Goal: Information Seeking & Learning: Check status

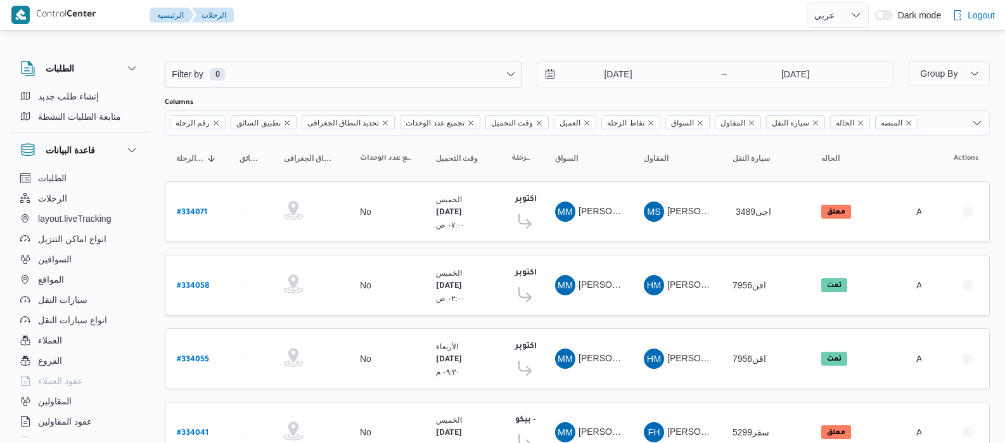
select select "ar"
click at [598, 80] on input "[DATE]" at bounding box center [609, 73] width 144 height 25
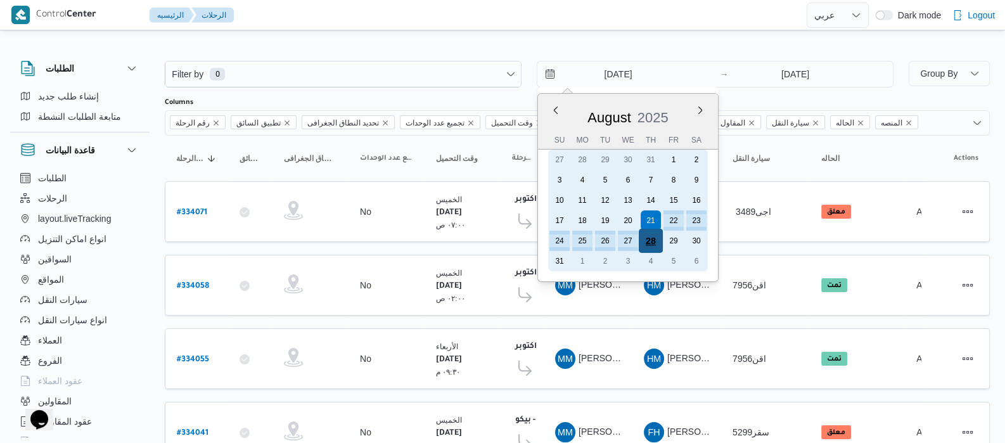
click at [646, 241] on div "28" at bounding box center [651, 241] width 24 height 24
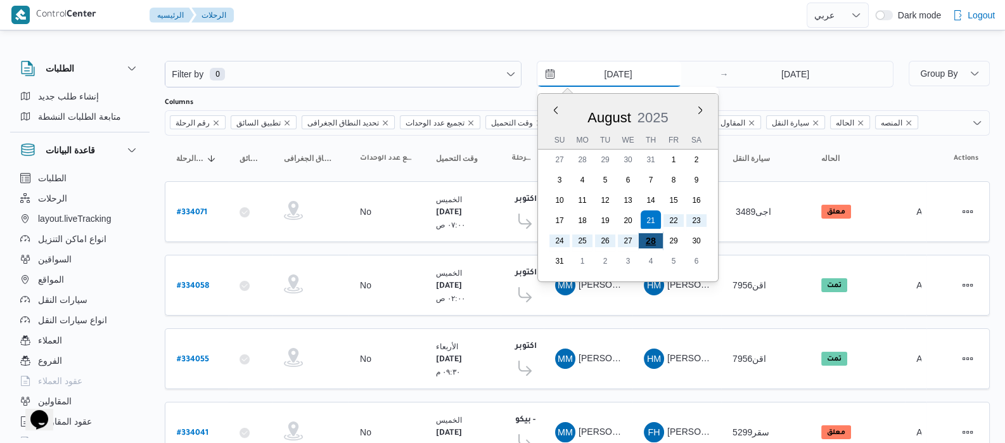
type input "[DATE]"
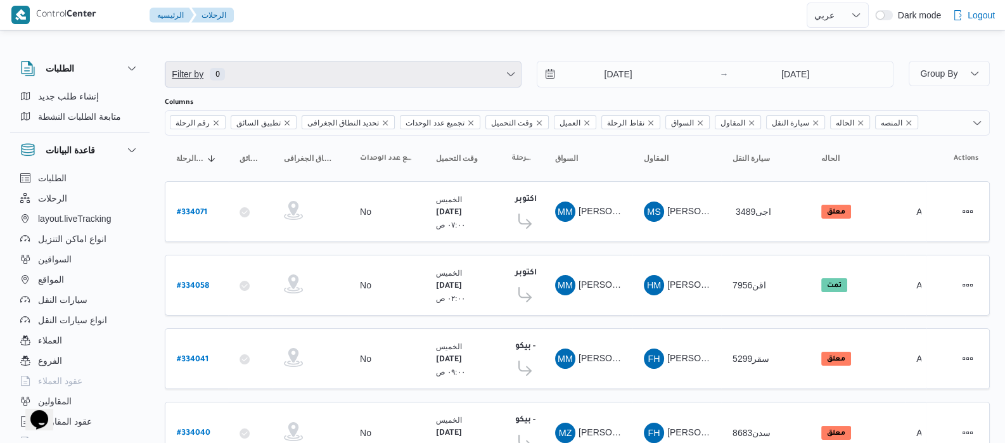
click at [324, 74] on span "Filter by 0" at bounding box center [343, 73] width 356 height 25
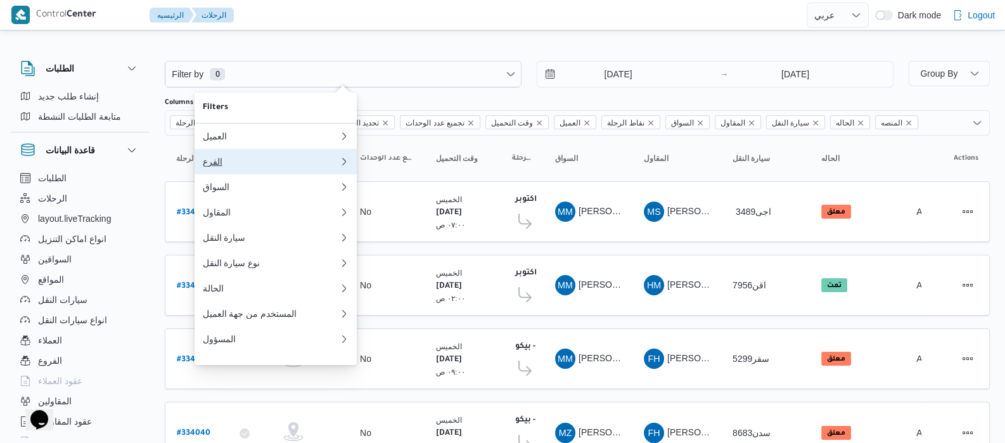
click at [217, 172] on button "الفرع" at bounding box center [276, 161] width 162 height 25
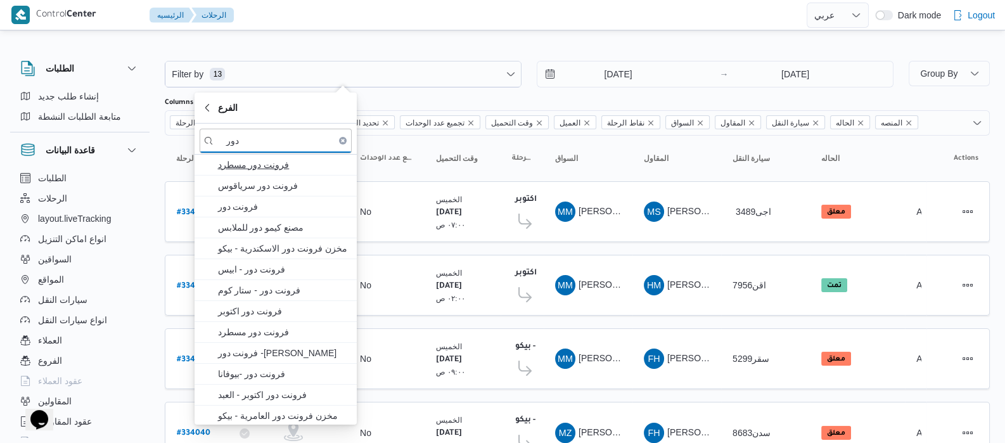
type input "دور"
click at [251, 160] on span "فرونت دور مسطرد" at bounding box center [283, 164] width 132 height 15
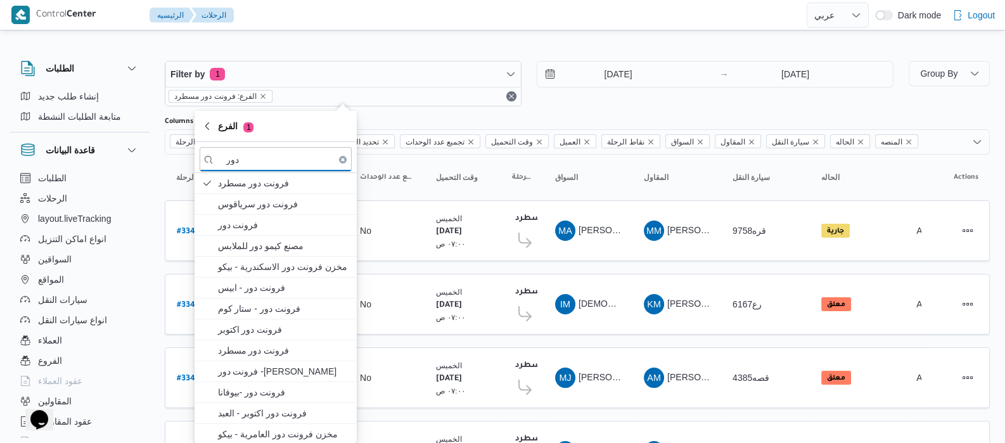
click at [146, 158] on div "قاعدة البيانات" at bounding box center [79, 149] width 139 height 35
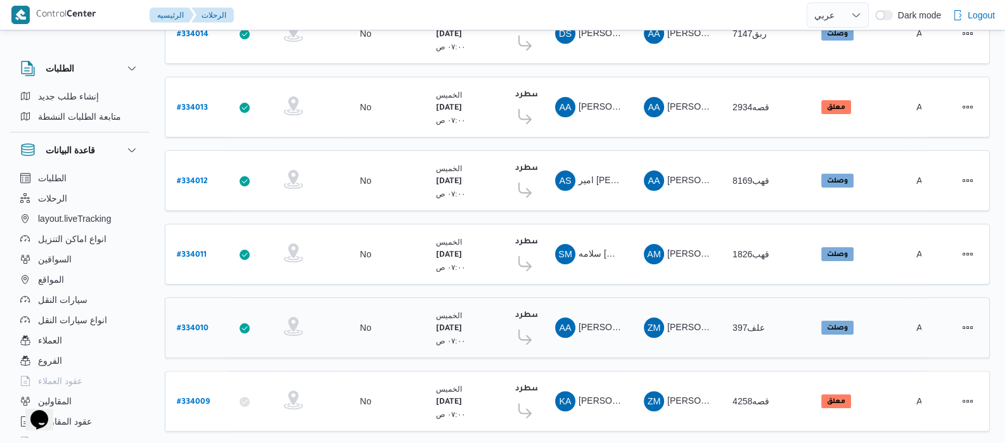
scroll to position [509, 0]
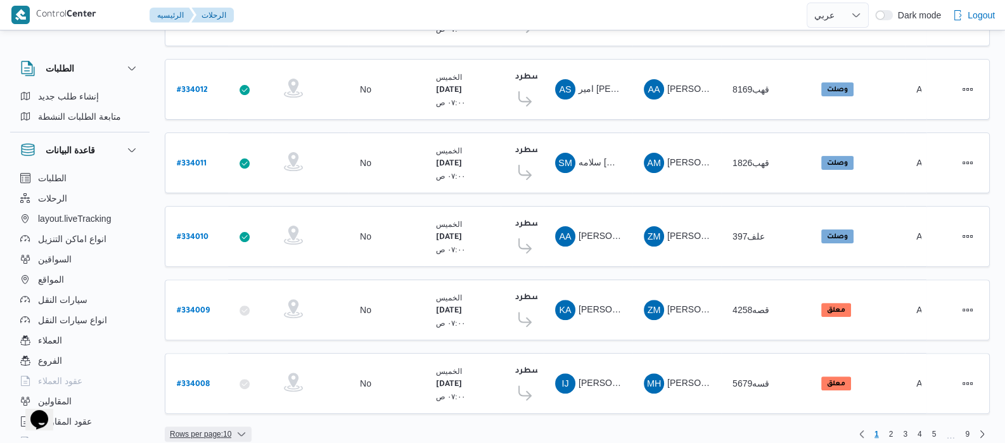
click at [245, 427] on span "Rows per page : 10" at bounding box center [208, 434] width 87 height 15
click at [209, 394] on span "20 rows" at bounding box center [224, 390] width 41 height 10
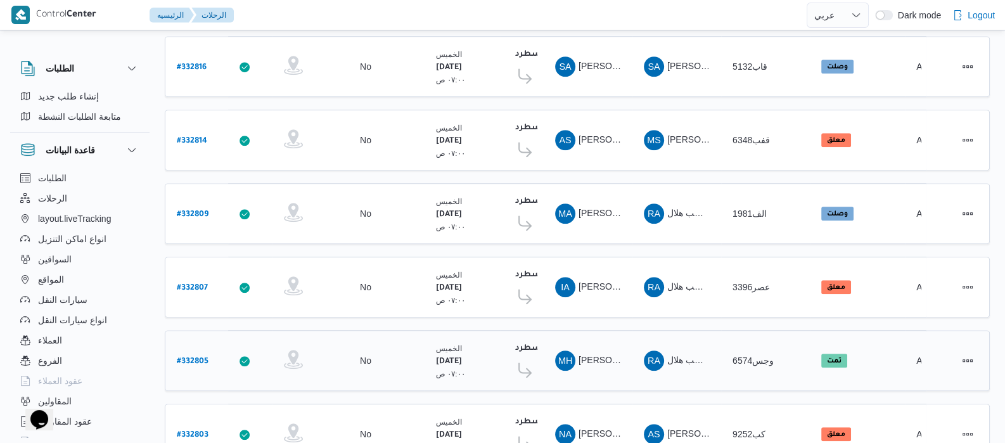
scroll to position [1230, 0]
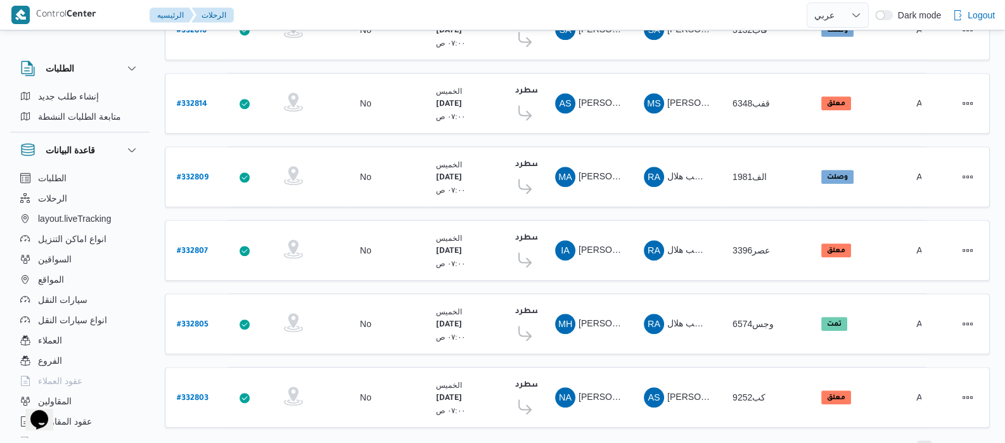
click at [926, 440] on span "2" at bounding box center [924, 447] width 15 height 15
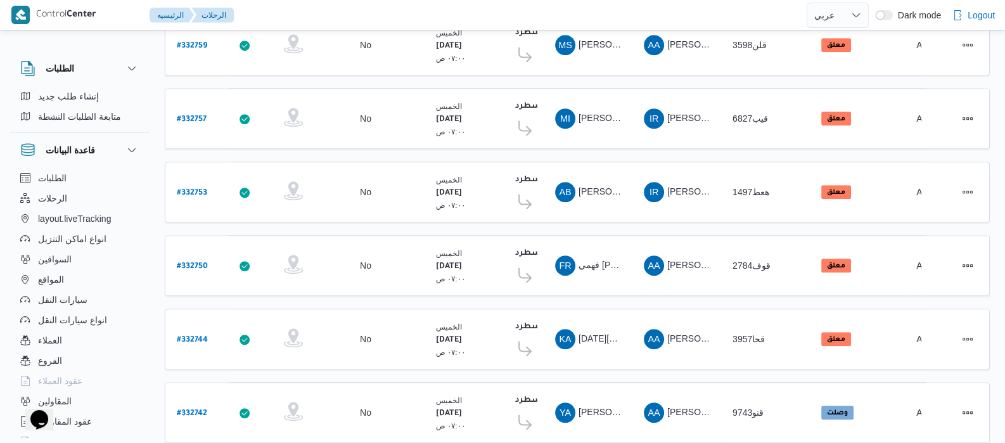
scroll to position [1230, 0]
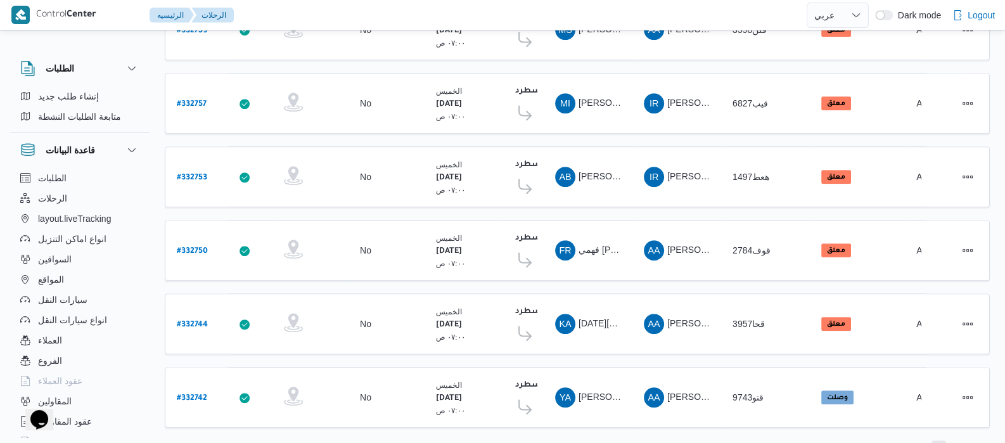
click at [939, 440] on span "3" at bounding box center [939, 447] width 4 height 15
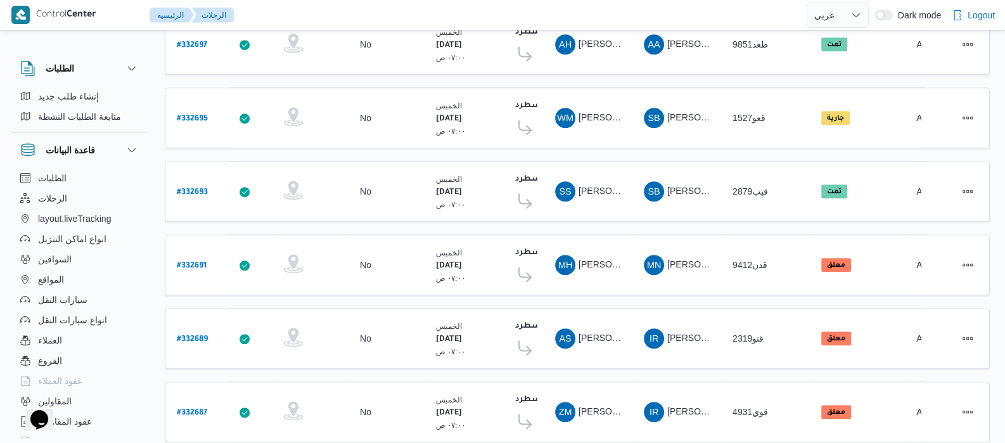
scroll to position [1230, 0]
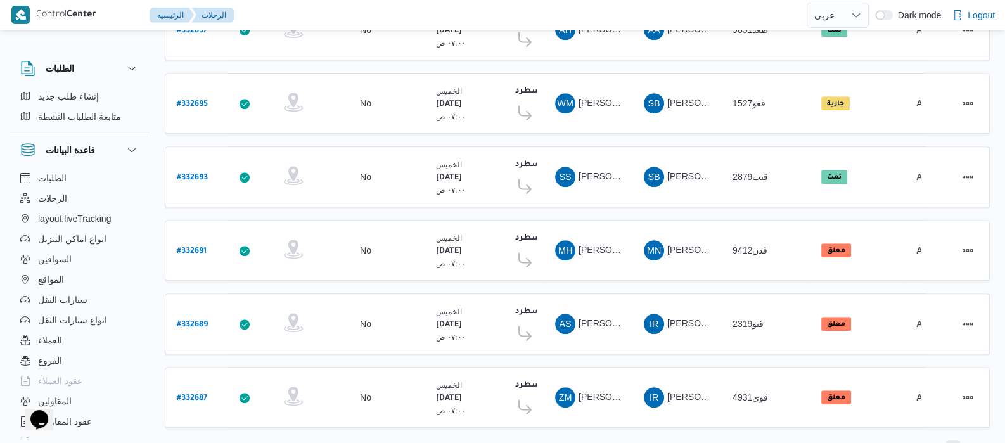
click at [951, 440] on span "4" at bounding box center [953, 447] width 4 height 15
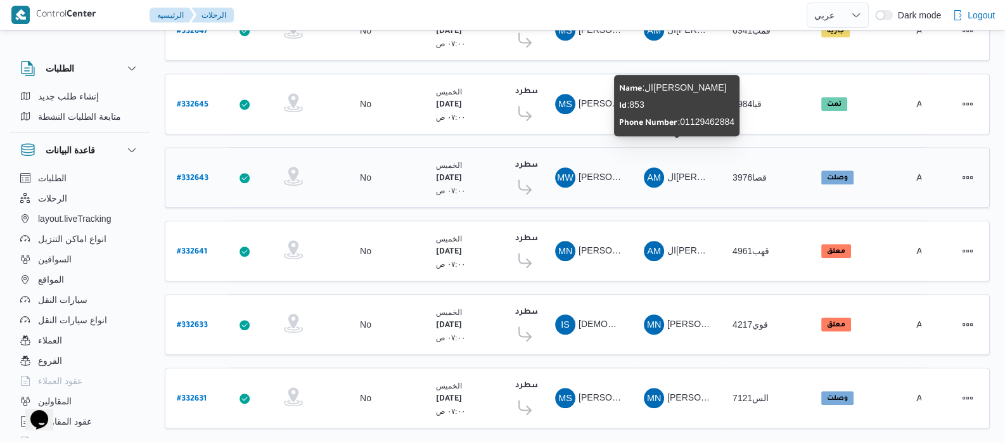
scroll to position [1230, 0]
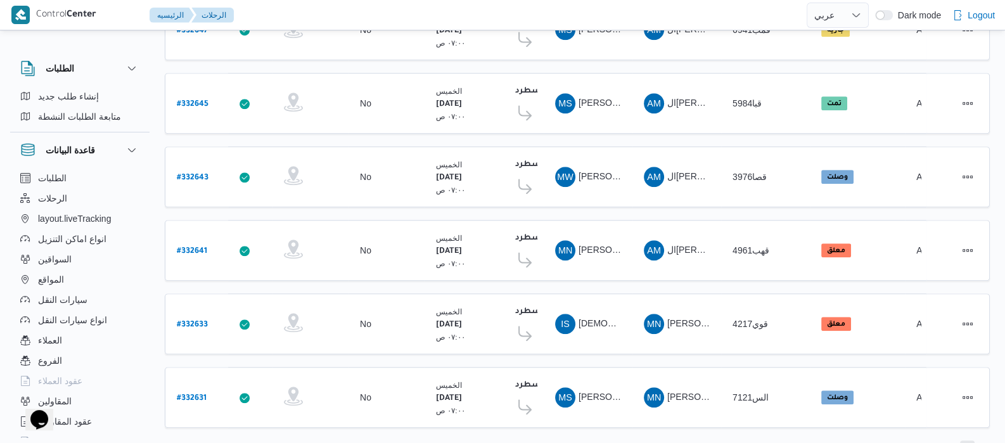
click at [966, 440] on span "5" at bounding box center [967, 447] width 4 height 15
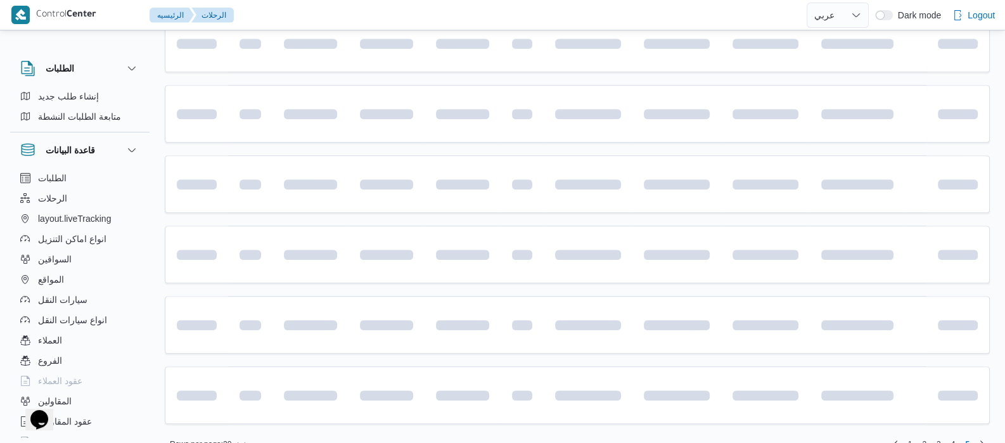
scroll to position [4, 0]
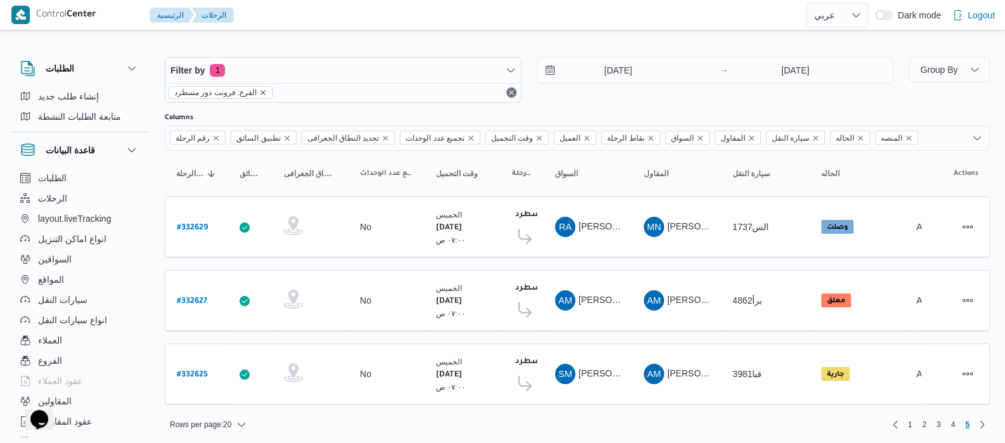
click at [260, 90] on icon "remove selected entity" at bounding box center [263, 93] width 8 height 8
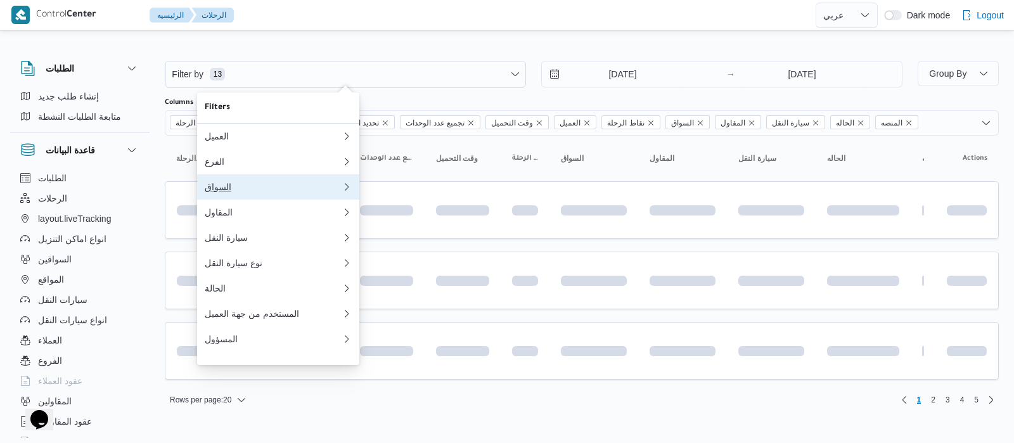
click at [222, 197] on button "السواق" at bounding box center [278, 186] width 162 height 25
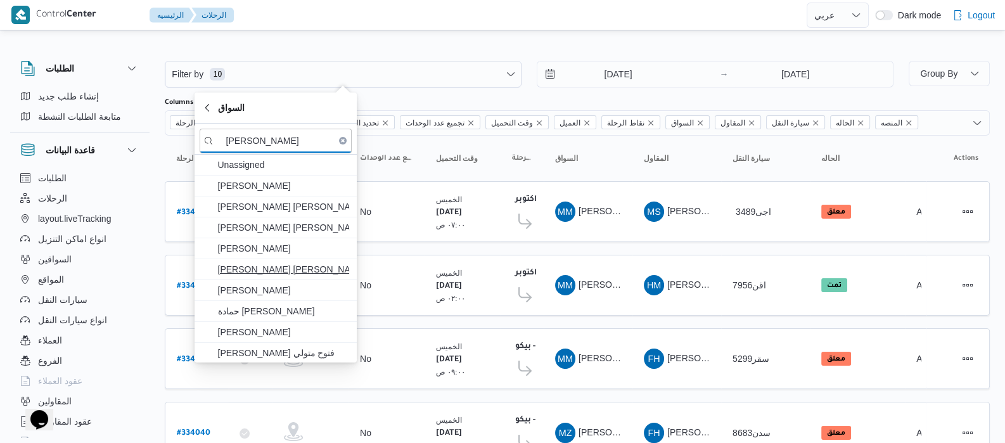
type input "[PERSON_NAME]"
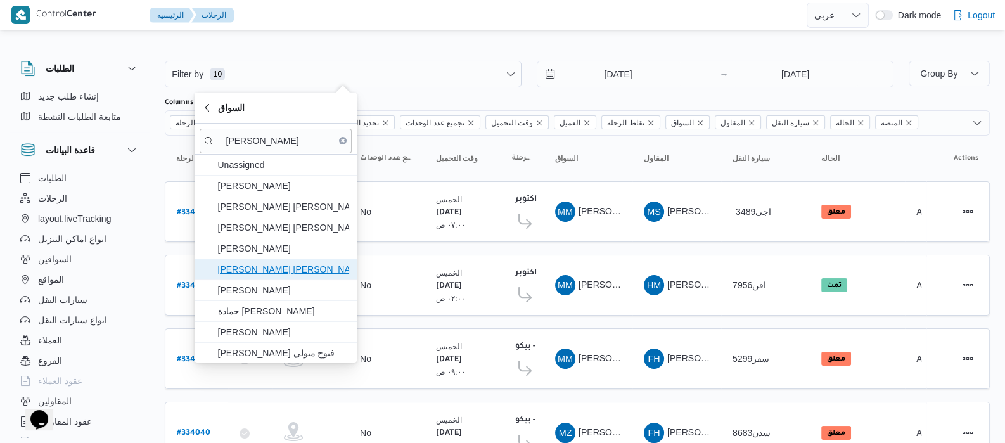
click at [257, 273] on span "[PERSON_NAME] [PERSON_NAME]" at bounding box center [283, 269] width 132 height 15
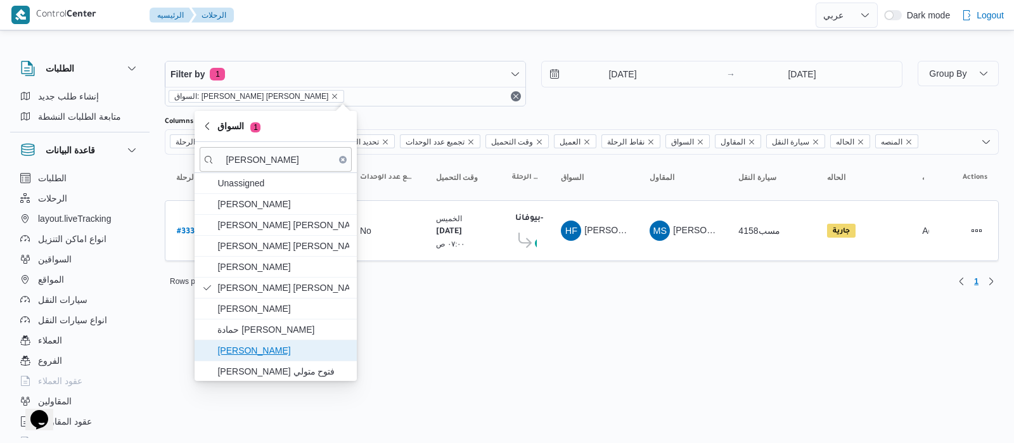
click at [279, 352] on span "[PERSON_NAME]" at bounding box center [283, 350] width 132 height 15
click at [514, 95] on div "السواق: [PERSON_NAME] [PERSON_NAME]: [PERSON_NAME]" at bounding box center [345, 96] width 360 height 19
click at [514, 95] on button "Remove" at bounding box center [515, 96] width 15 height 15
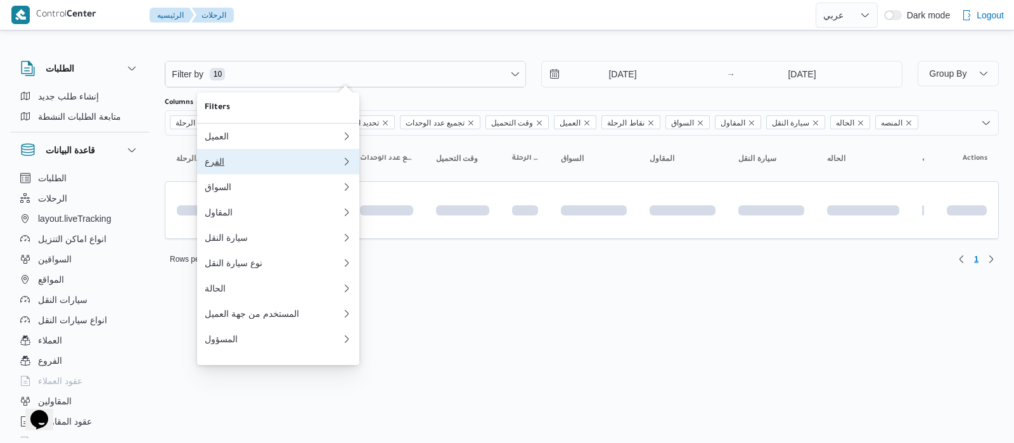
click at [244, 164] on div "الفرع" at bounding box center [271, 162] width 132 height 10
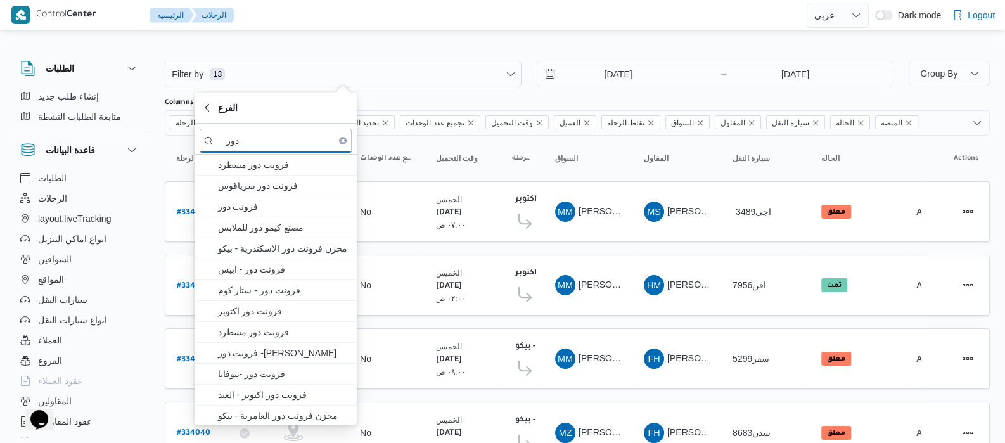
type input "دور"
click at [245, 163] on span "فرونت دور مسطرد" at bounding box center [283, 164] width 132 height 15
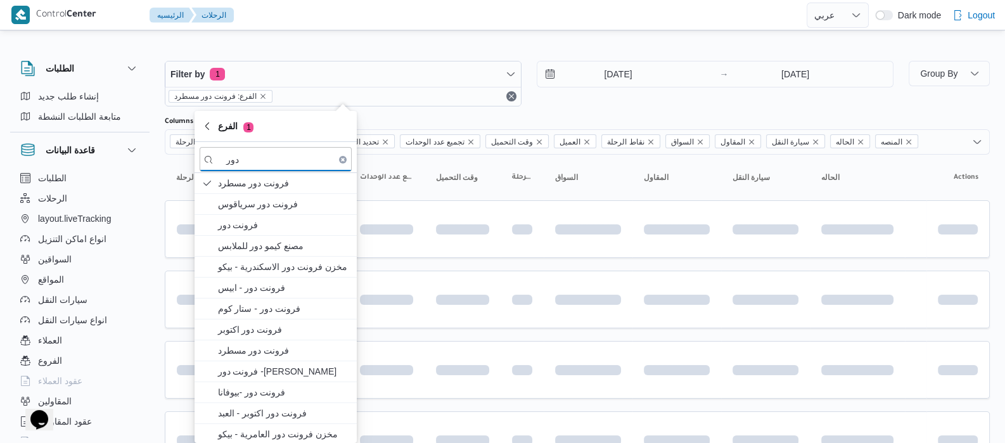
click at [153, 184] on div "الطلبات إنشاء طلب جديد متابعة الطلبات النشطة قاعدة البيانات الطلبات الرحلات lay…" at bounding box center [86, 247] width 152 height 392
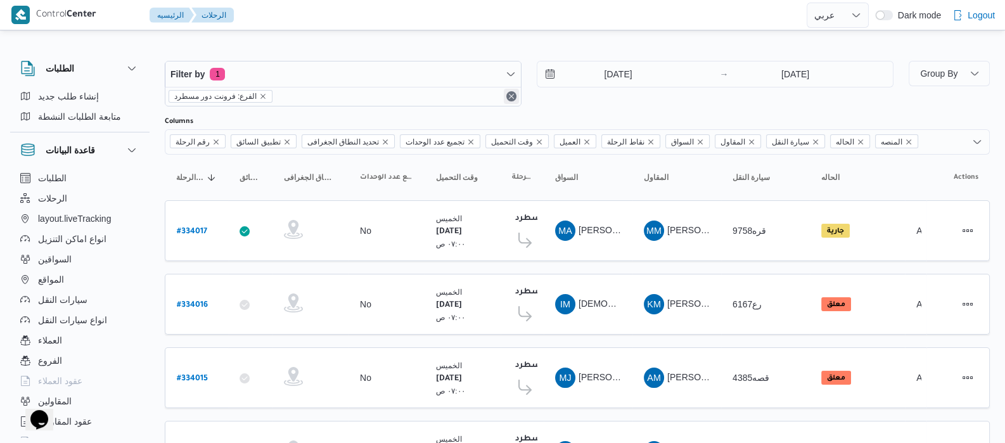
click at [508, 97] on button "Remove" at bounding box center [511, 96] width 15 height 15
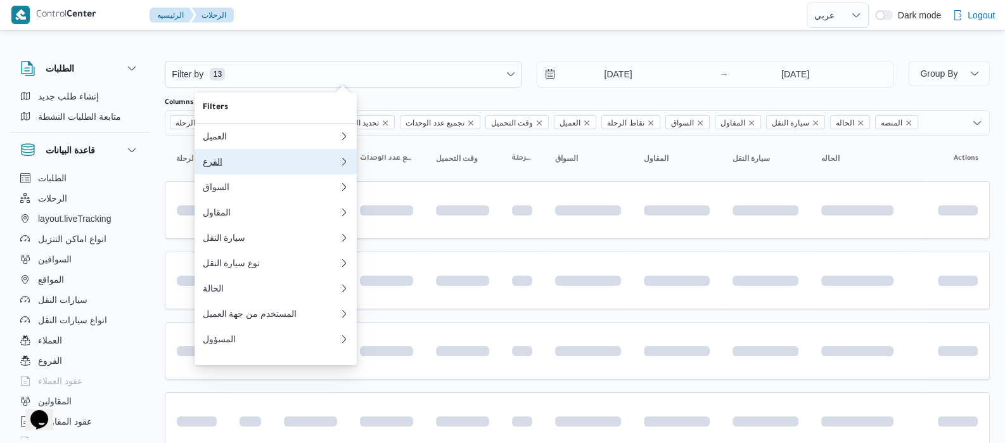
click at [245, 174] on button "الفرع 0" at bounding box center [276, 161] width 162 height 25
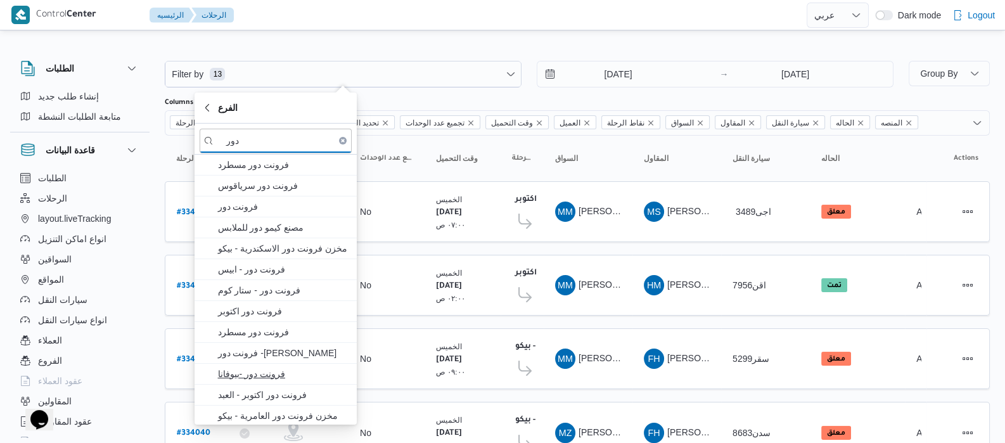
type input "دور"
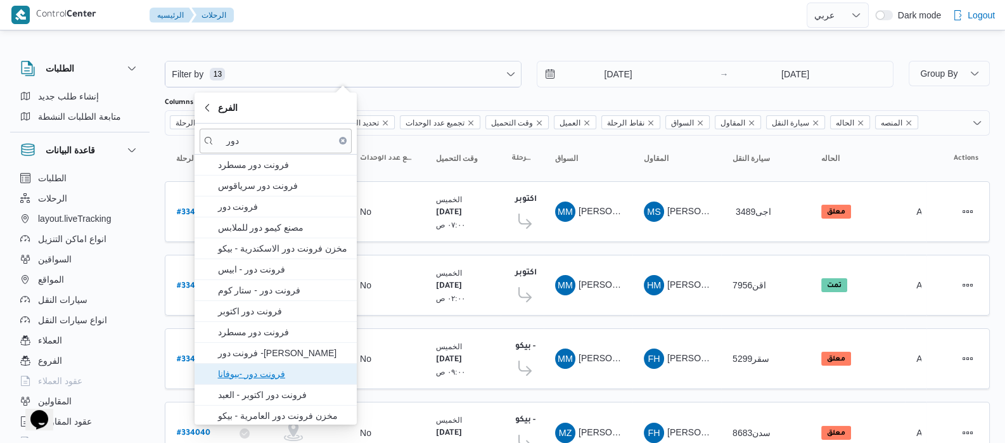
click at [239, 369] on span "فرونت دور -بيوفانا" at bounding box center [283, 373] width 132 height 15
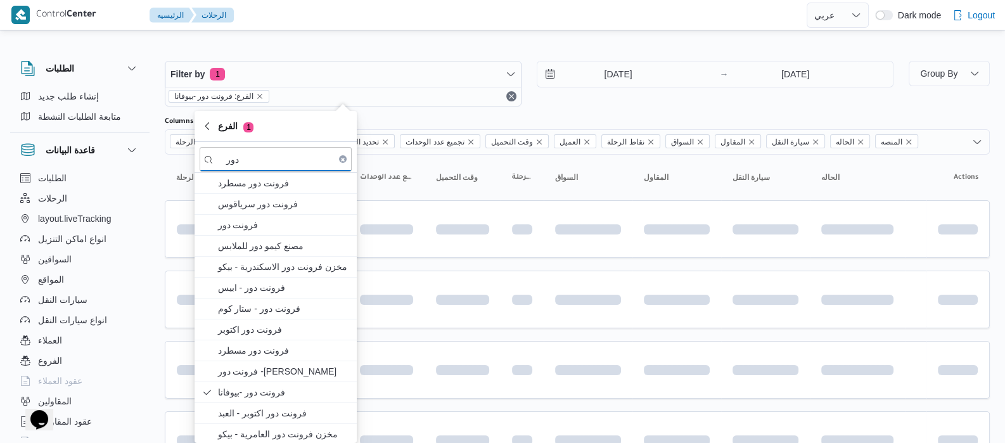
click at [155, 209] on div "الطلبات إنشاء طلب جديد متابعة الطلبات النشطة قاعدة البيانات الطلبات الرحلات lay…" at bounding box center [86, 247] width 152 height 392
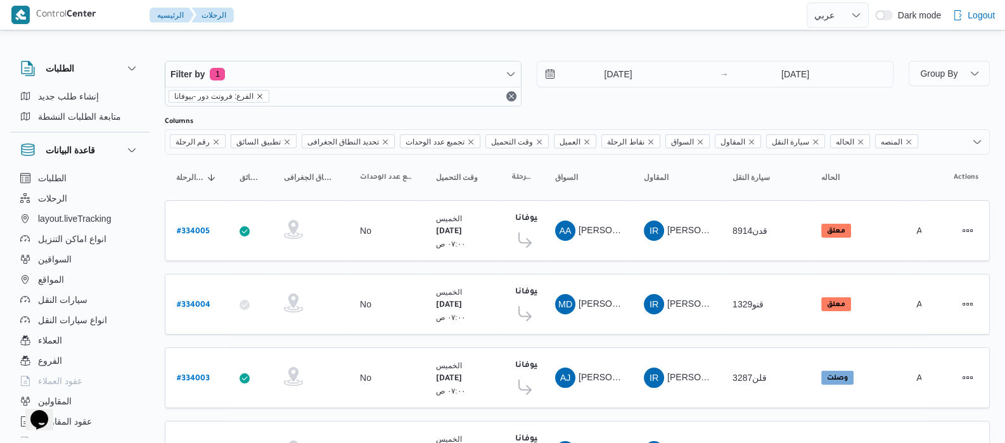
click at [257, 93] on icon "remove selected entity" at bounding box center [260, 97] width 8 height 8
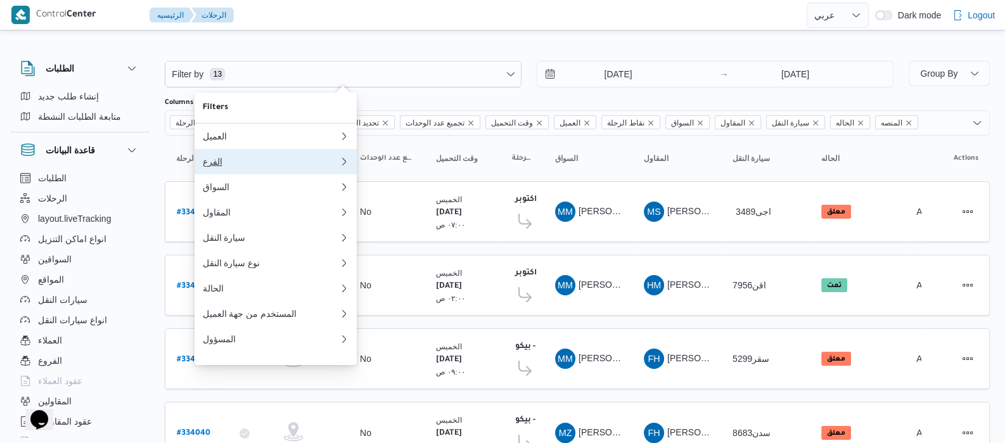
click at [230, 167] on div "الفرع" at bounding box center [268, 162] width 132 height 10
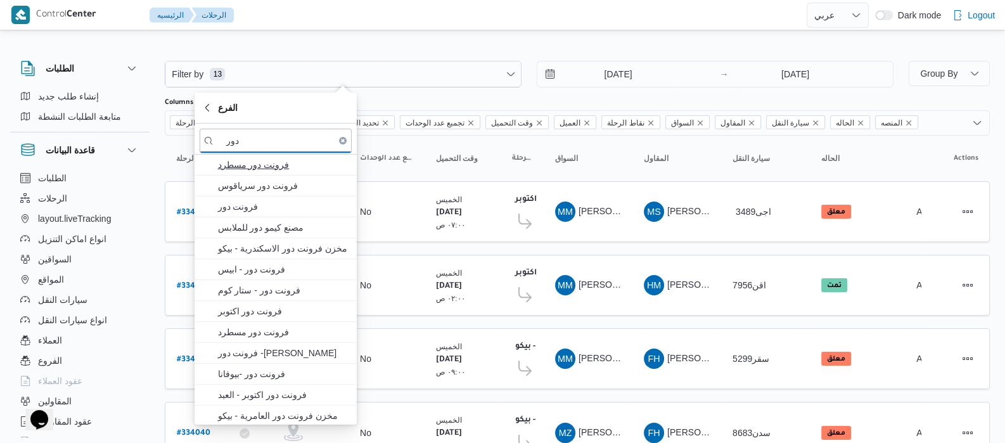
type input "دور"
click at [230, 162] on span "فرونت دور مسطرد" at bounding box center [283, 164] width 132 height 15
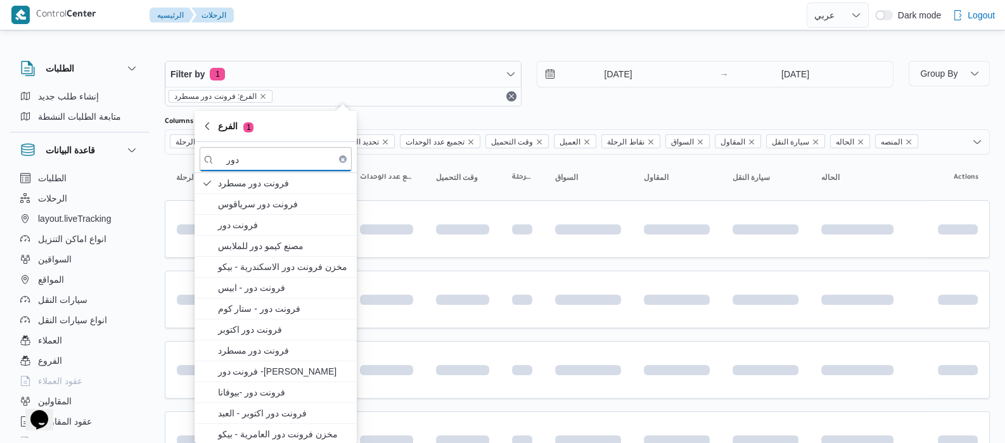
click at [158, 176] on div "الطلبات إنشاء طلب جديد متابعة الطلبات النشطة قاعدة البيانات الطلبات الرحلات lay…" at bounding box center [86, 247] width 152 height 392
